Goal: Transaction & Acquisition: Purchase product/service

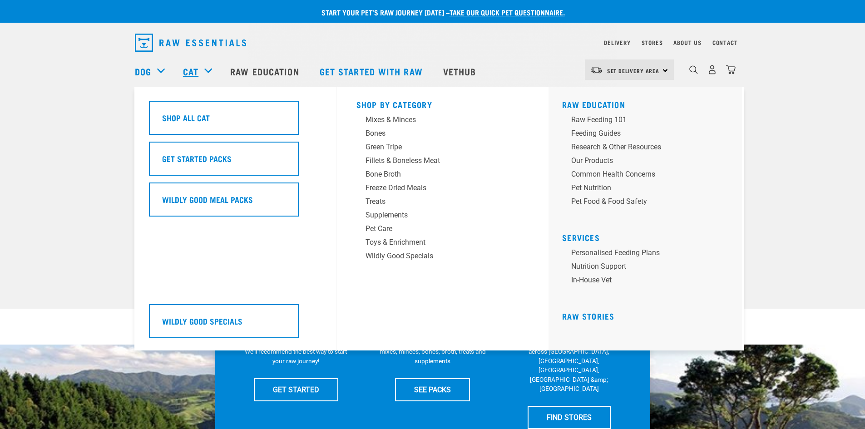
click at [194, 71] on link "Cat" at bounding box center [190, 71] width 15 height 14
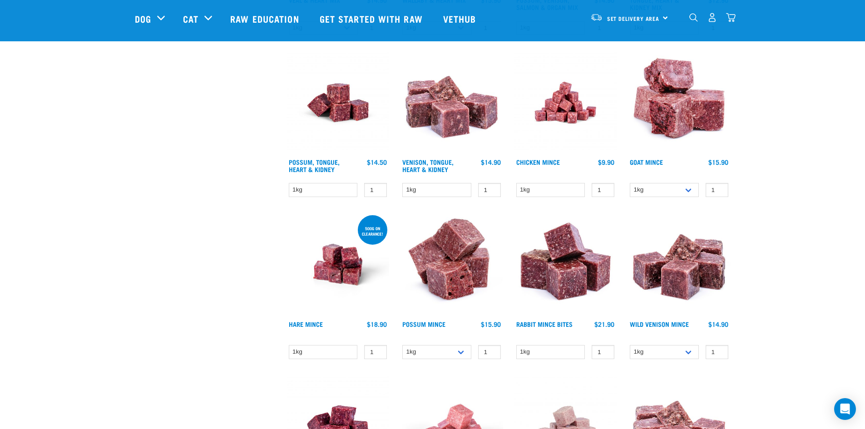
scroll to position [789, 0]
click at [544, 158] on div "Chicken Mince 1 0 100 0 100" at bounding box center [566, 127] width 114 height 162
click at [543, 162] on link "Chicken Mince" at bounding box center [538, 162] width 44 height 3
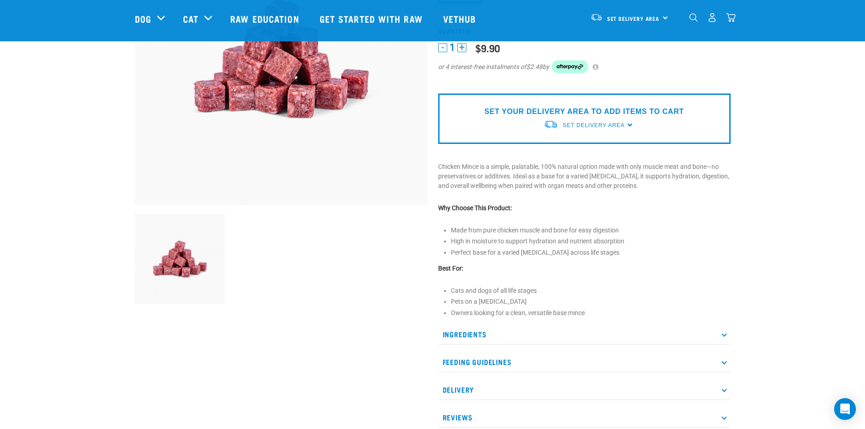
scroll to position [154, 0]
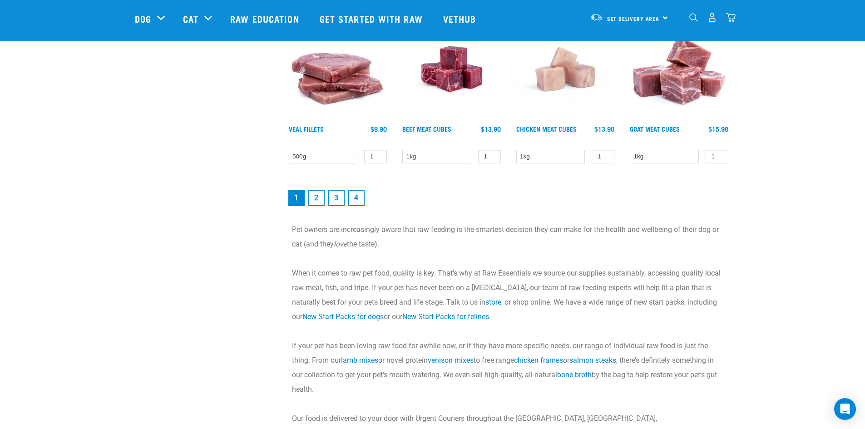
scroll to position [1310, 0]
click at [317, 195] on link "2" at bounding box center [316, 197] width 16 height 16
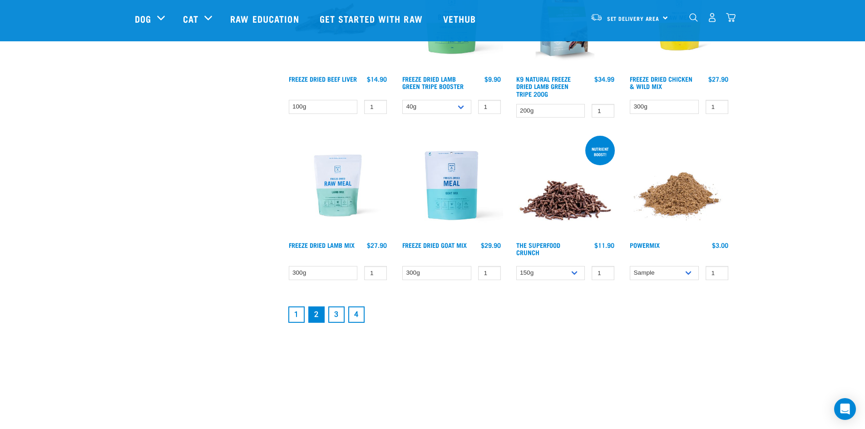
scroll to position [1148, 0]
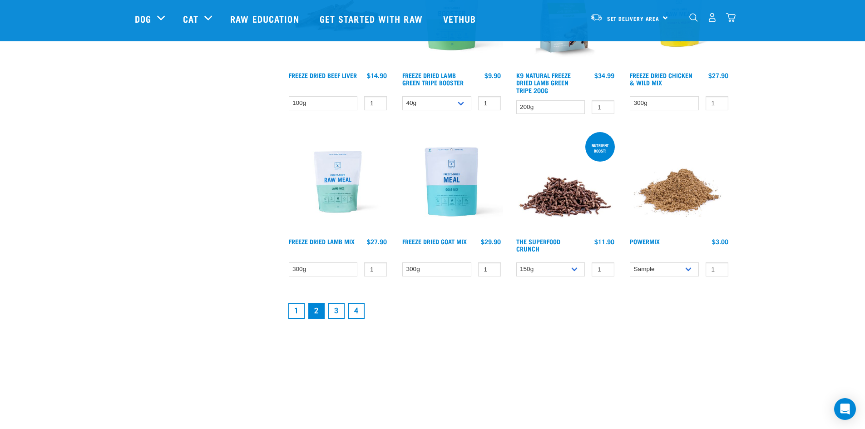
click at [336, 310] on link "3" at bounding box center [336, 311] width 16 height 16
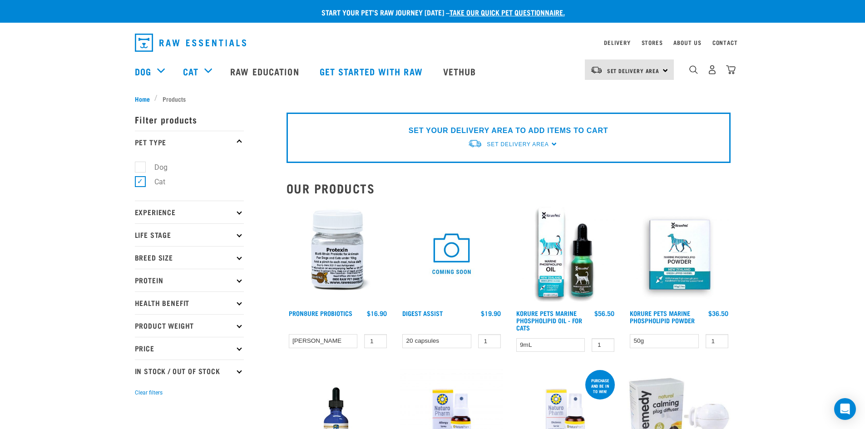
click at [152, 181] on label "Cat" at bounding box center [154, 181] width 29 height 11
click at [141, 181] on input "Cat" at bounding box center [138, 181] width 6 height 6
click at [144, 180] on label "Cat" at bounding box center [154, 181] width 29 height 11
click at [141, 180] on input "Cat" at bounding box center [138, 181] width 6 height 6
checkbox input "true"
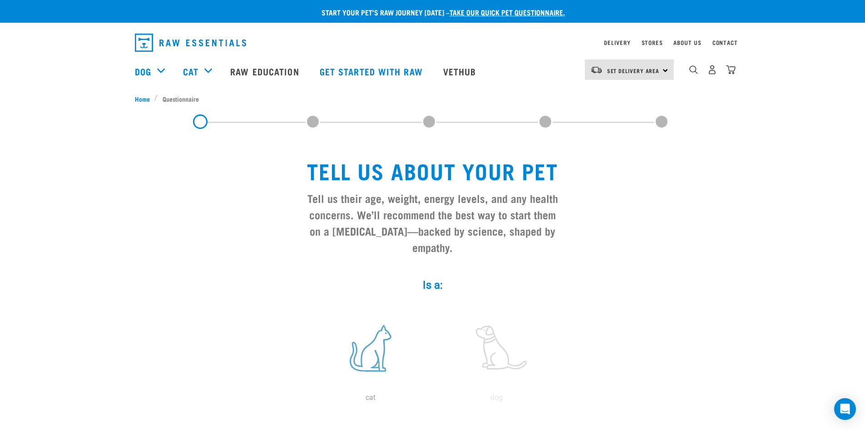
click at [369, 329] on label at bounding box center [370, 348] width 123 height 77
click at [307, 400] on input "radio" at bounding box center [307, 400] width 0 height 0
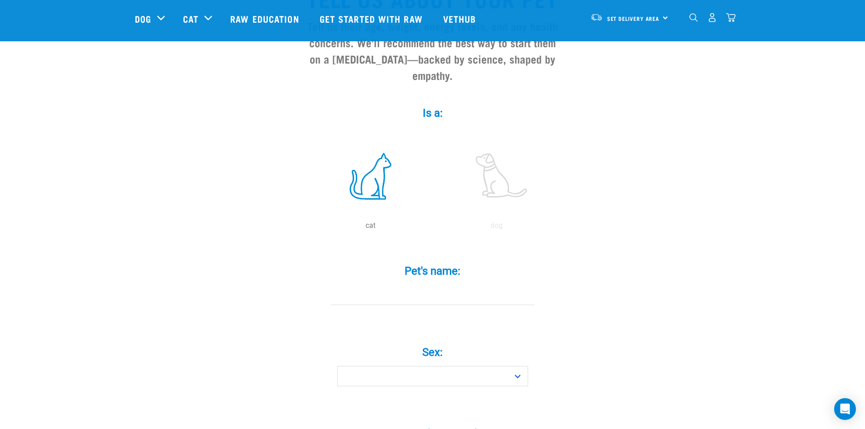
scroll to position [108, 0]
click at [380, 173] on label at bounding box center [370, 173] width 123 height 77
click at [307, 226] on input "radio" at bounding box center [307, 226] width 0 height 0
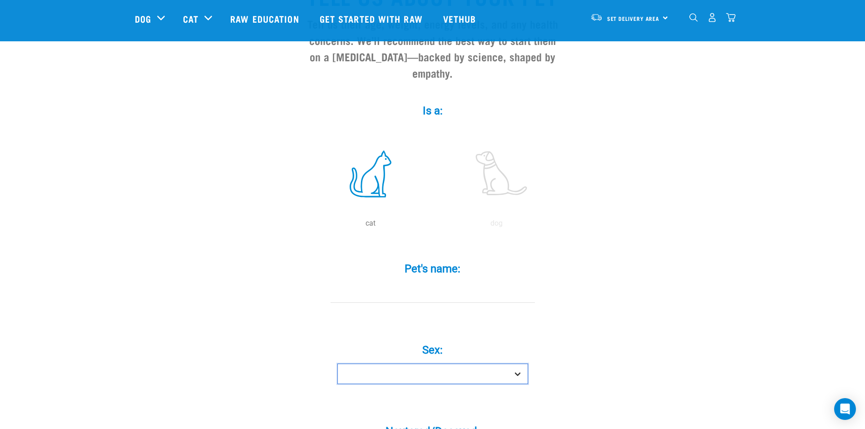
click at [435, 364] on select "Boy Girl" at bounding box center [432, 374] width 191 height 20
select select "boy"
click at [337, 364] on select "Boy Girl" at bounding box center [432, 374] width 191 height 20
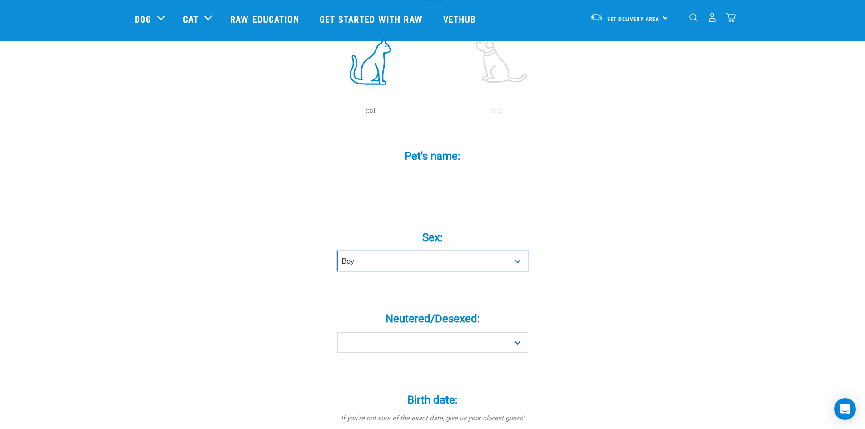
scroll to position [221, 0]
click at [432, 336] on div "Neutered/Desexed: * Yes No" at bounding box center [433, 329] width 272 height 74
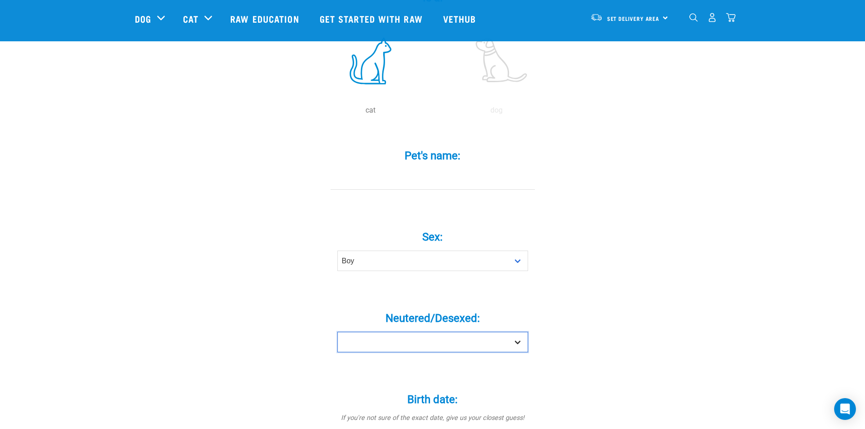
click at [435, 332] on select "Yes No" at bounding box center [432, 342] width 191 height 20
select select "yes"
click at [337, 332] on select "Yes No" at bounding box center [432, 342] width 191 height 20
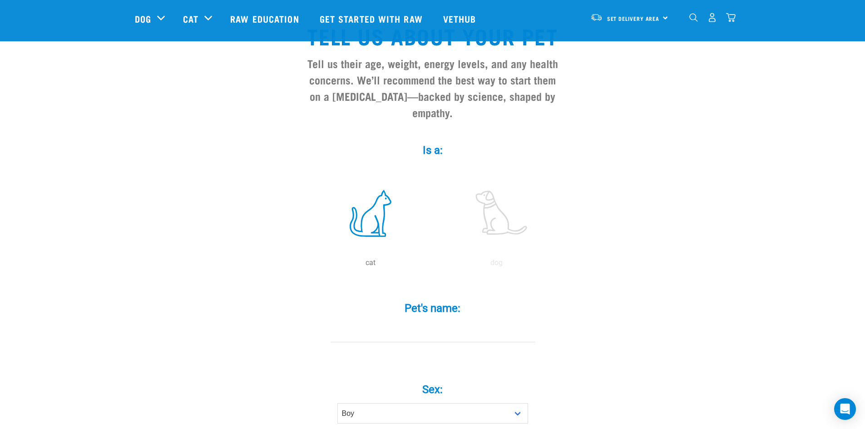
scroll to position [0, 0]
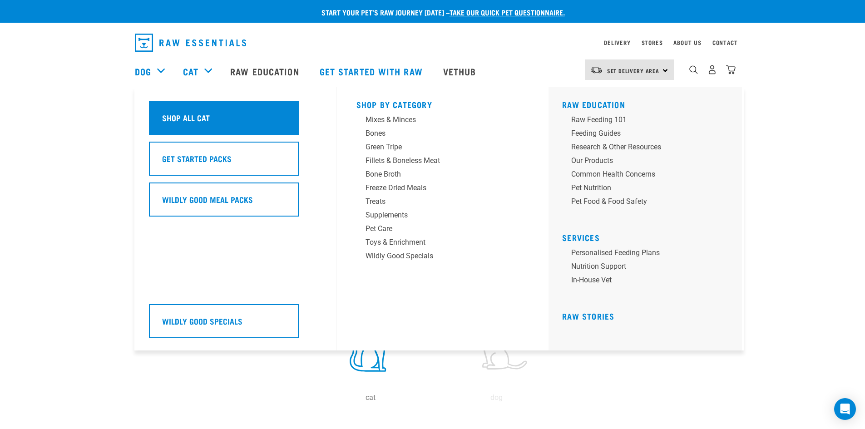
click at [182, 115] on h5 "Shop All Cat" at bounding box center [186, 118] width 48 height 12
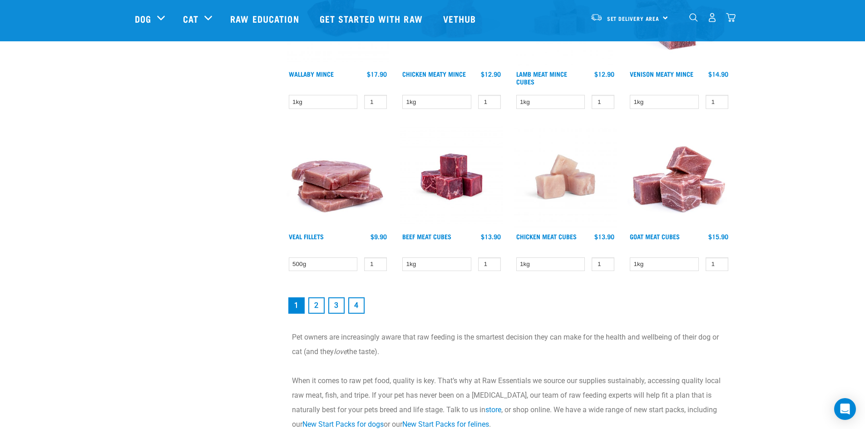
scroll to position [1202, 0]
click at [322, 302] on link "2" at bounding box center [316, 305] width 16 height 16
